Goal: Check status: Check status

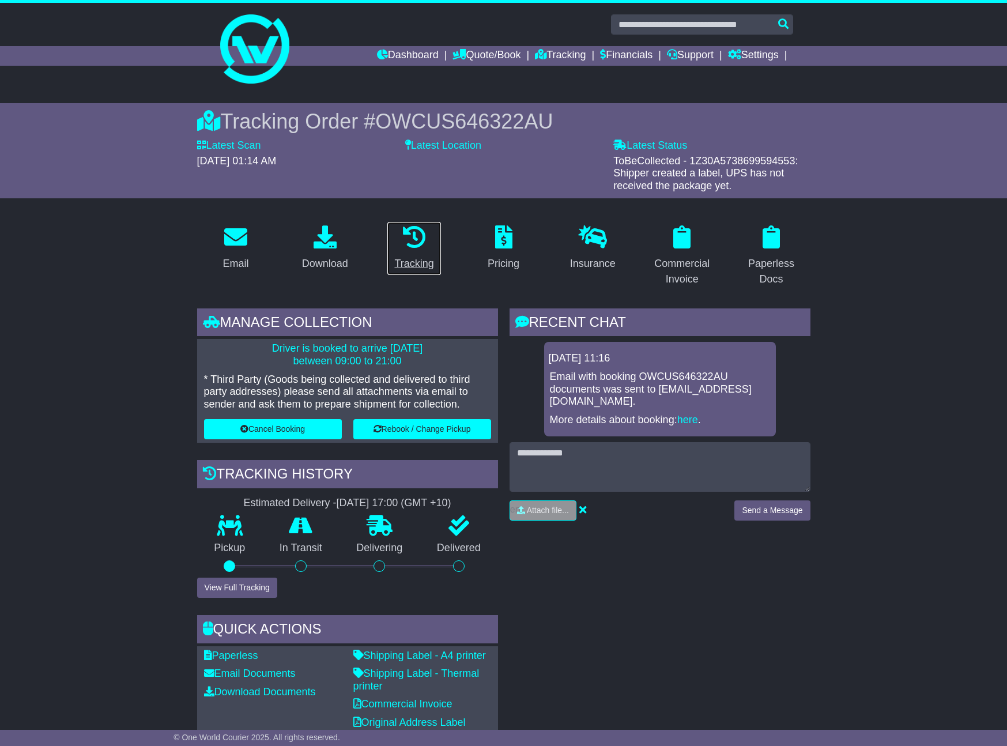
click at [411, 261] on div "Tracking" at bounding box center [413, 264] width 39 height 16
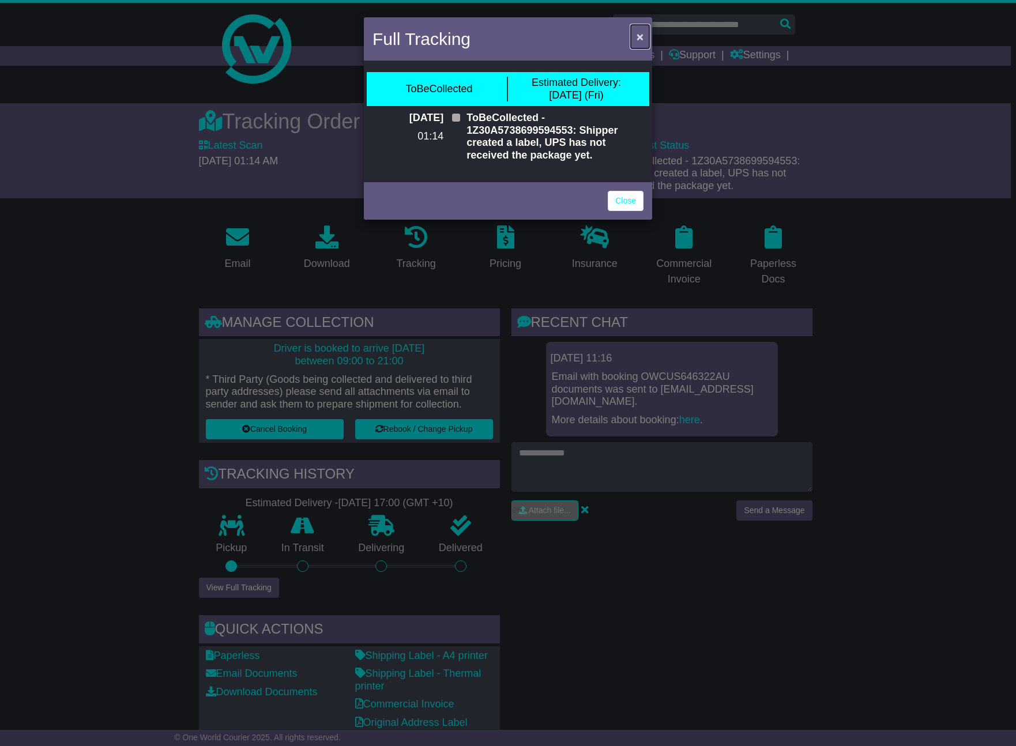
click at [640, 39] on span "×" at bounding box center [639, 36] width 7 height 13
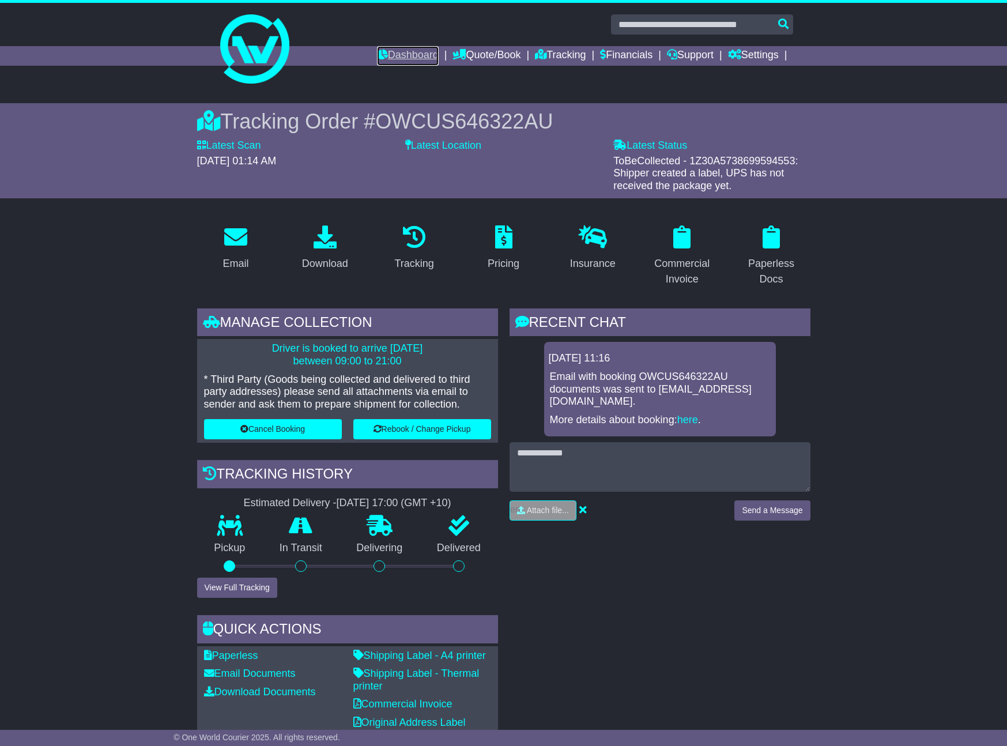
click at [394, 55] on link "Dashboard" at bounding box center [408, 56] width 62 height 20
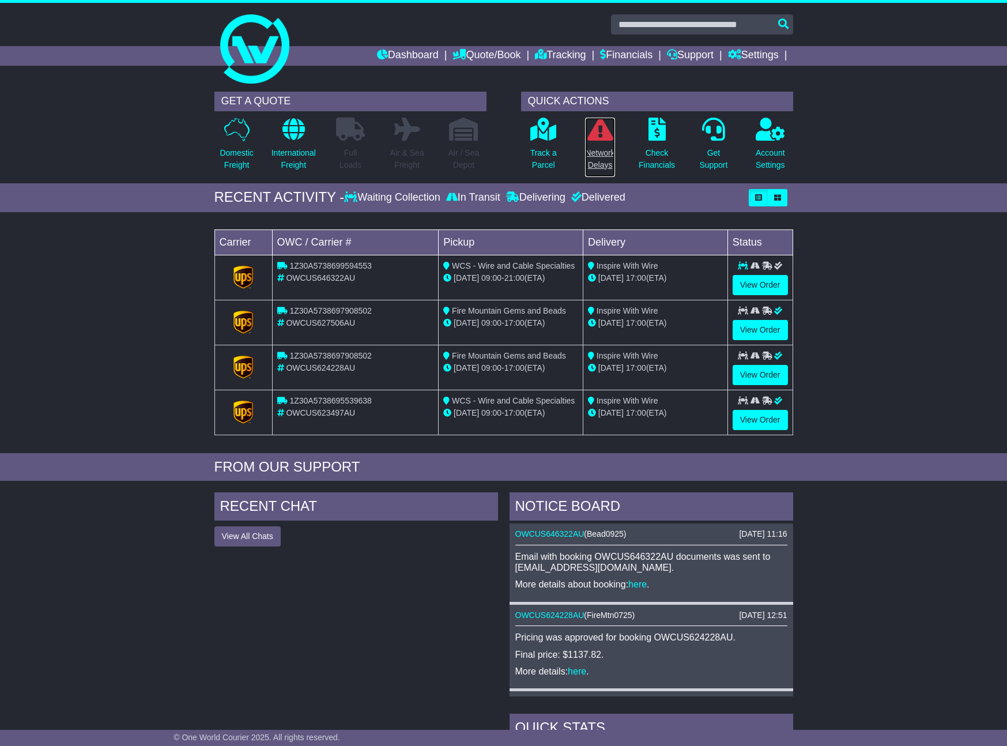
click at [595, 157] on p "Network Delays" at bounding box center [599, 159] width 29 height 24
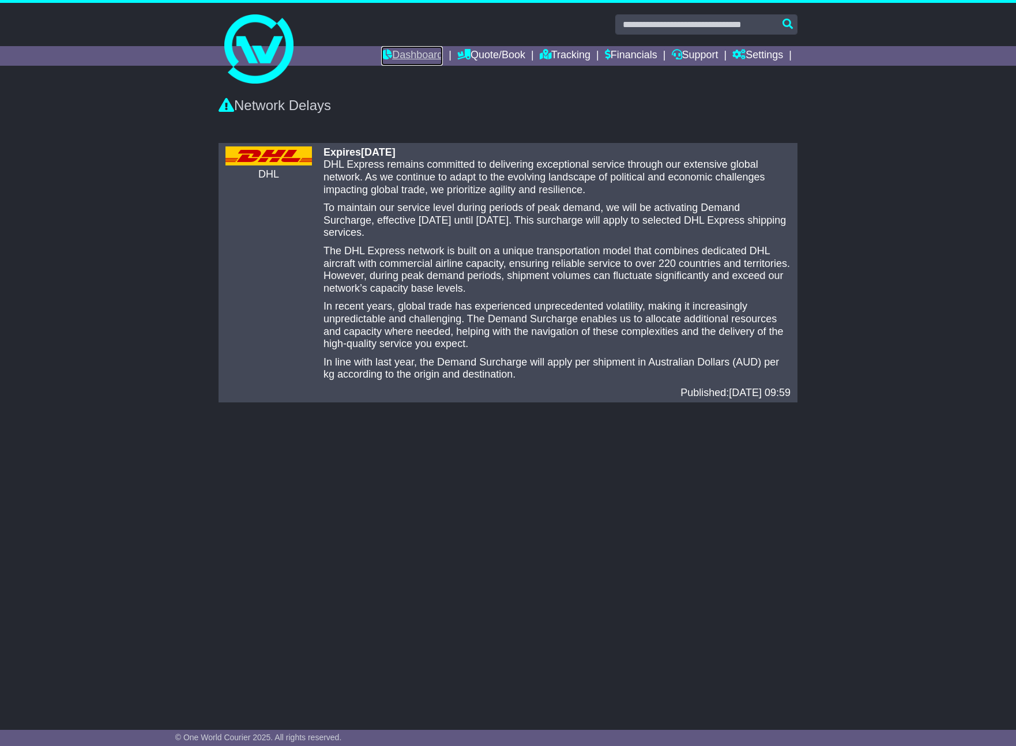
click at [405, 54] on link "Dashboard" at bounding box center [412, 56] width 62 height 20
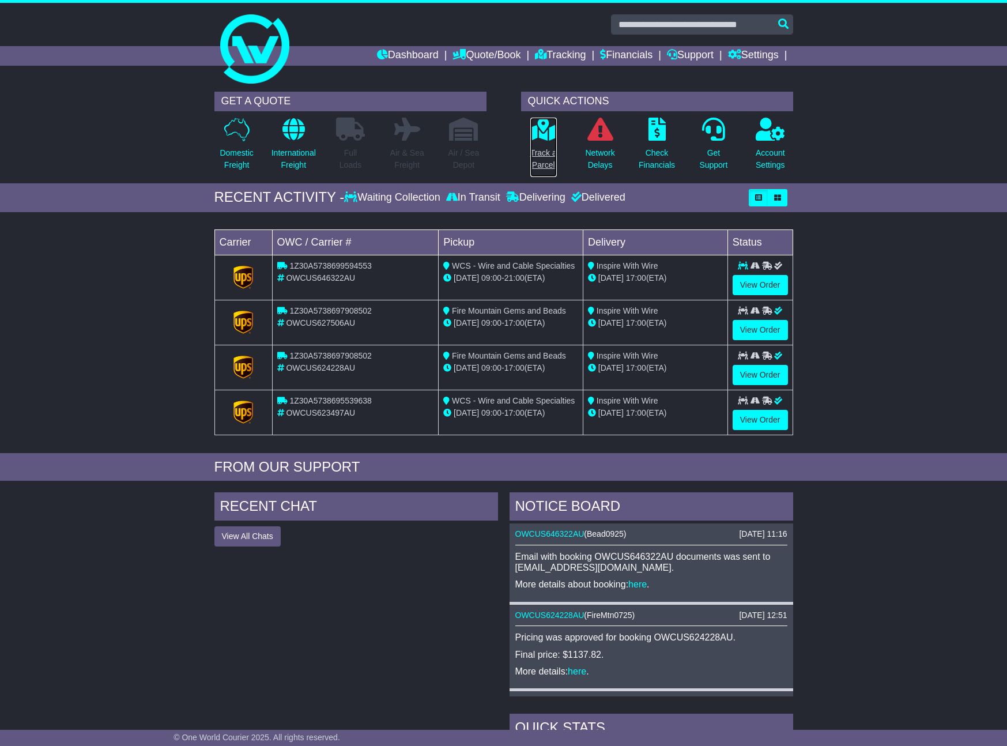
click at [548, 153] on p "Track a Parcel" at bounding box center [543, 159] width 27 height 24
